Goal: Information Seeking & Learning: Check status

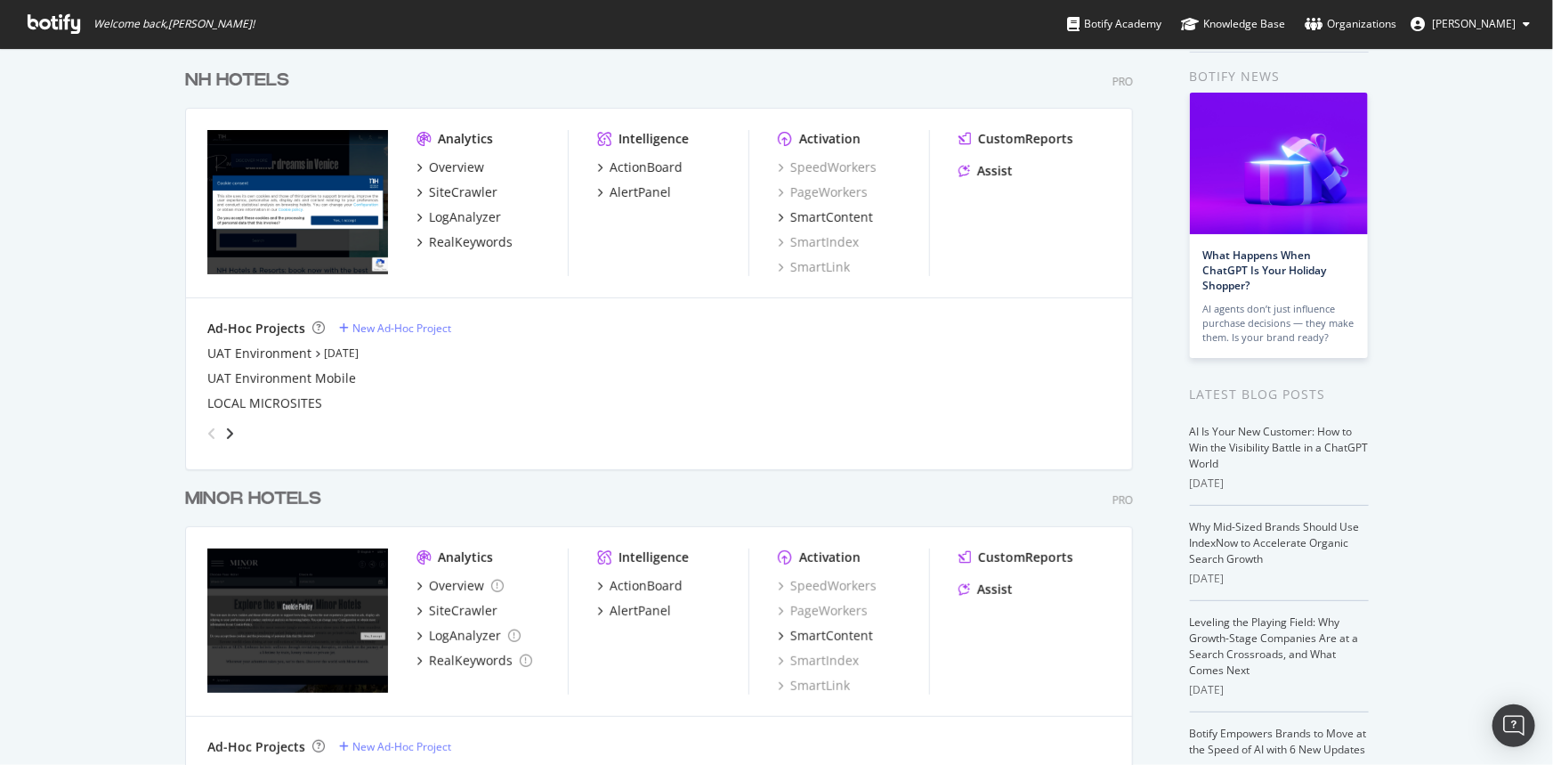
scroll to position [170, 0]
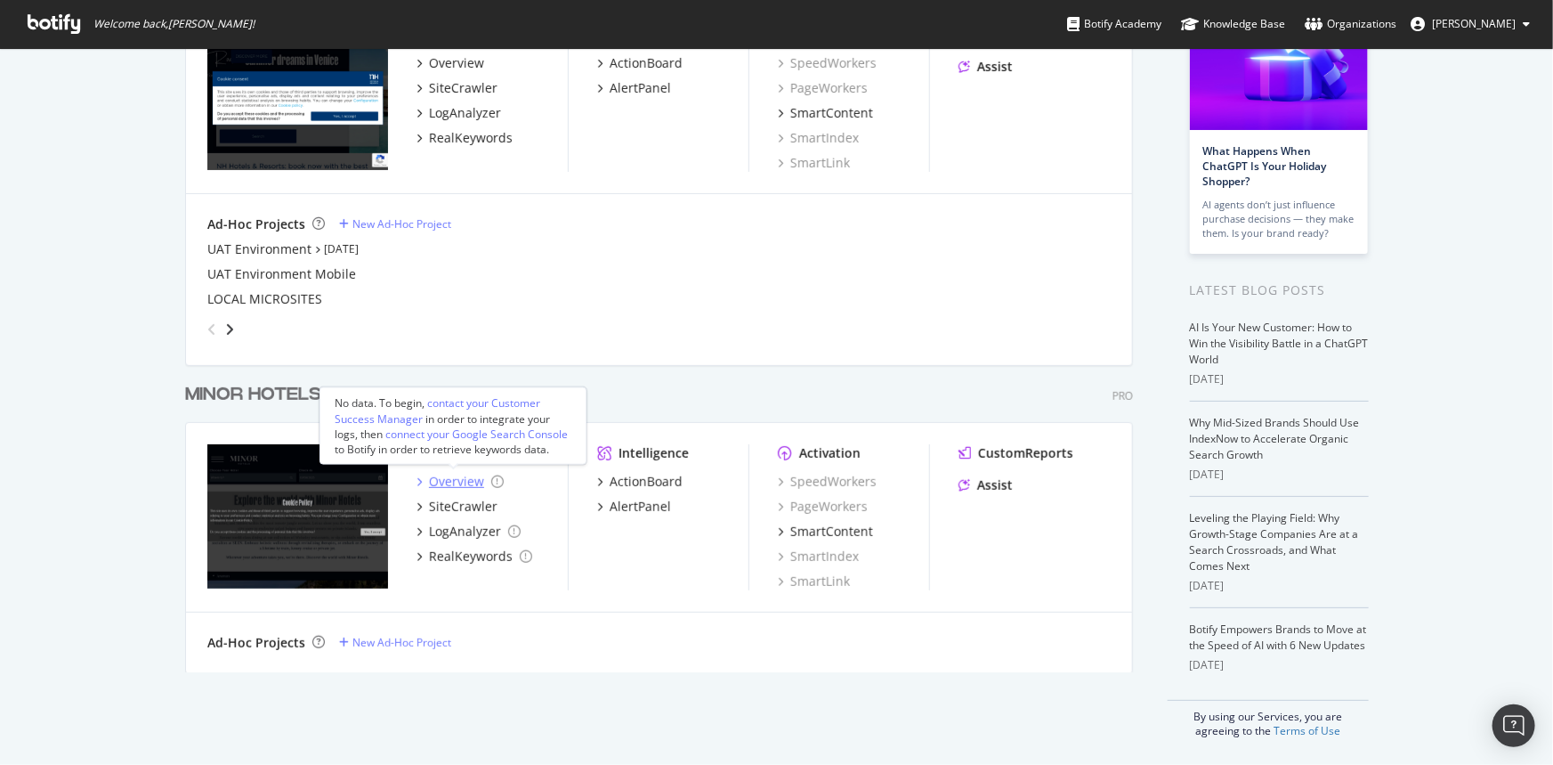
click at [463, 484] on div "Overview" at bounding box center [456, 482] width 55 height 18
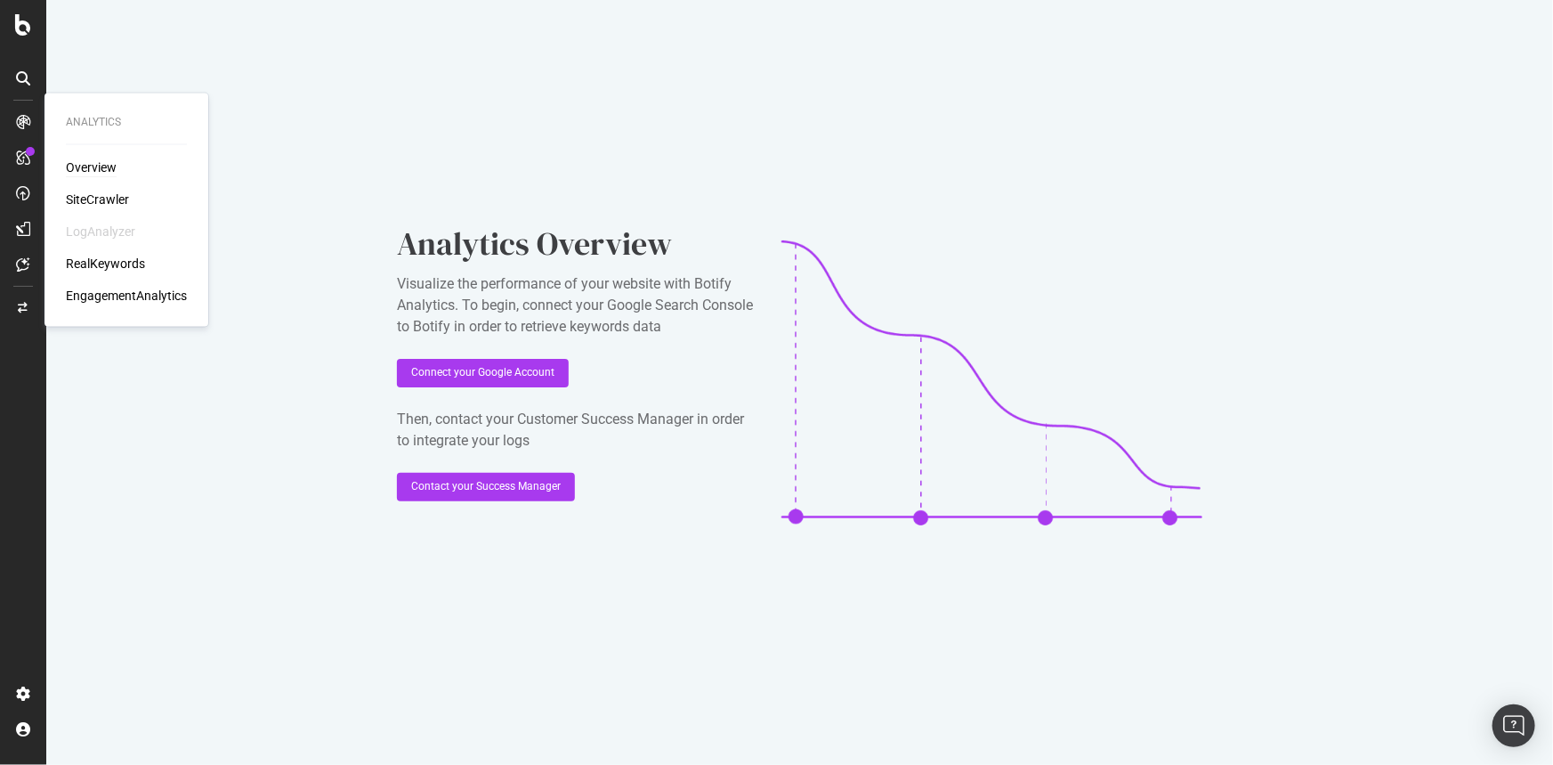
click at [85, 168] on div "Overview" at bounding box center [91, 168] width 51 height 18
click at [78, 162] on div "Overview" at bounding box center [91, 168] width 51 height 18
click at [106, 196] on div "SiteCrawler" at bounding box center [97, 200] width 63 height 18
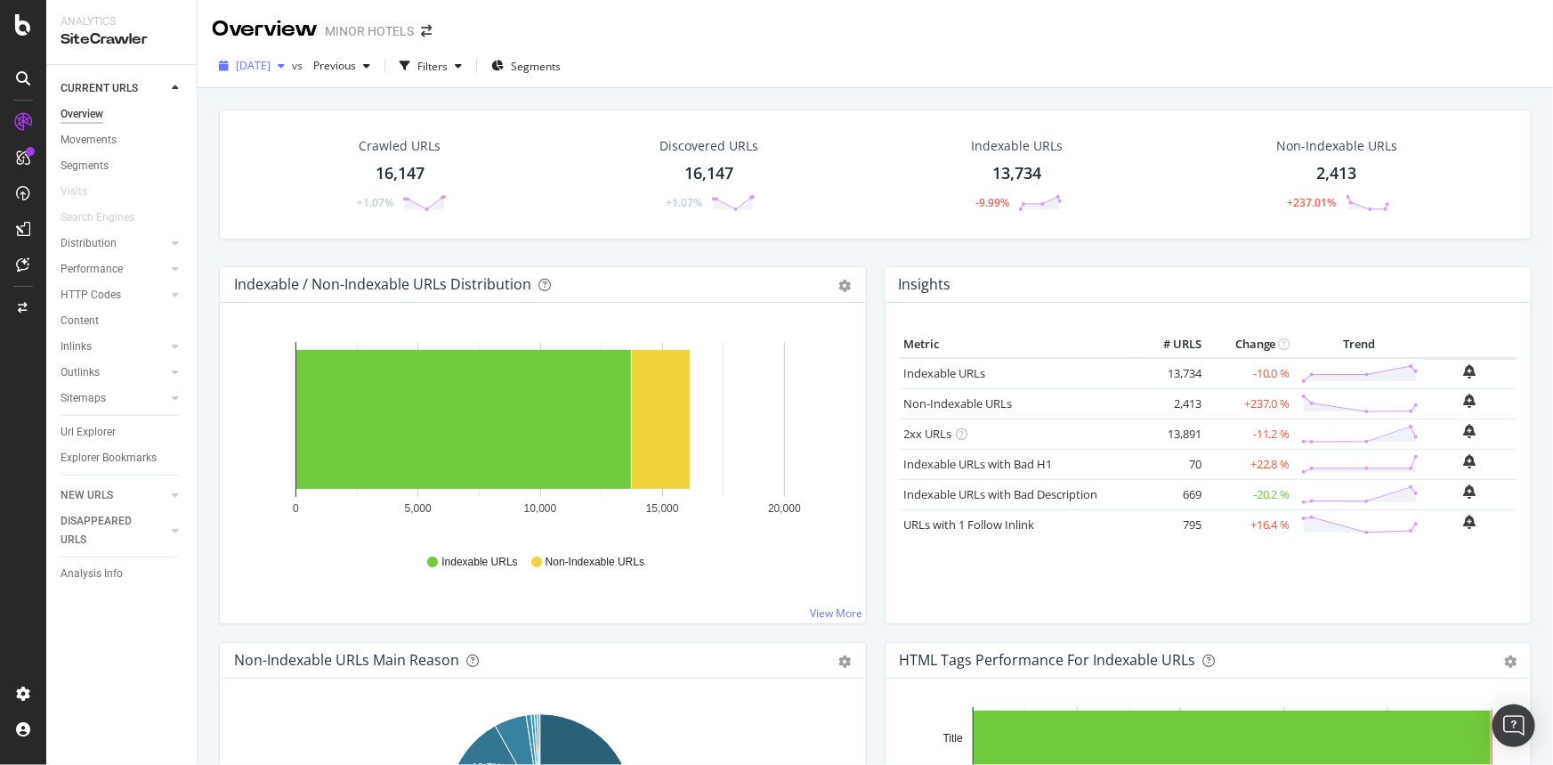
click at [271, 62] on span "[DATE]" at bounding box center [253, 65] width 35 height 15
click at [712, 85] on div "[DATE] vs Previous Filters Segments" at bounding box center [876, 70] width 1356 height 36
